Goal: Find specific page/section: Find specific page/section

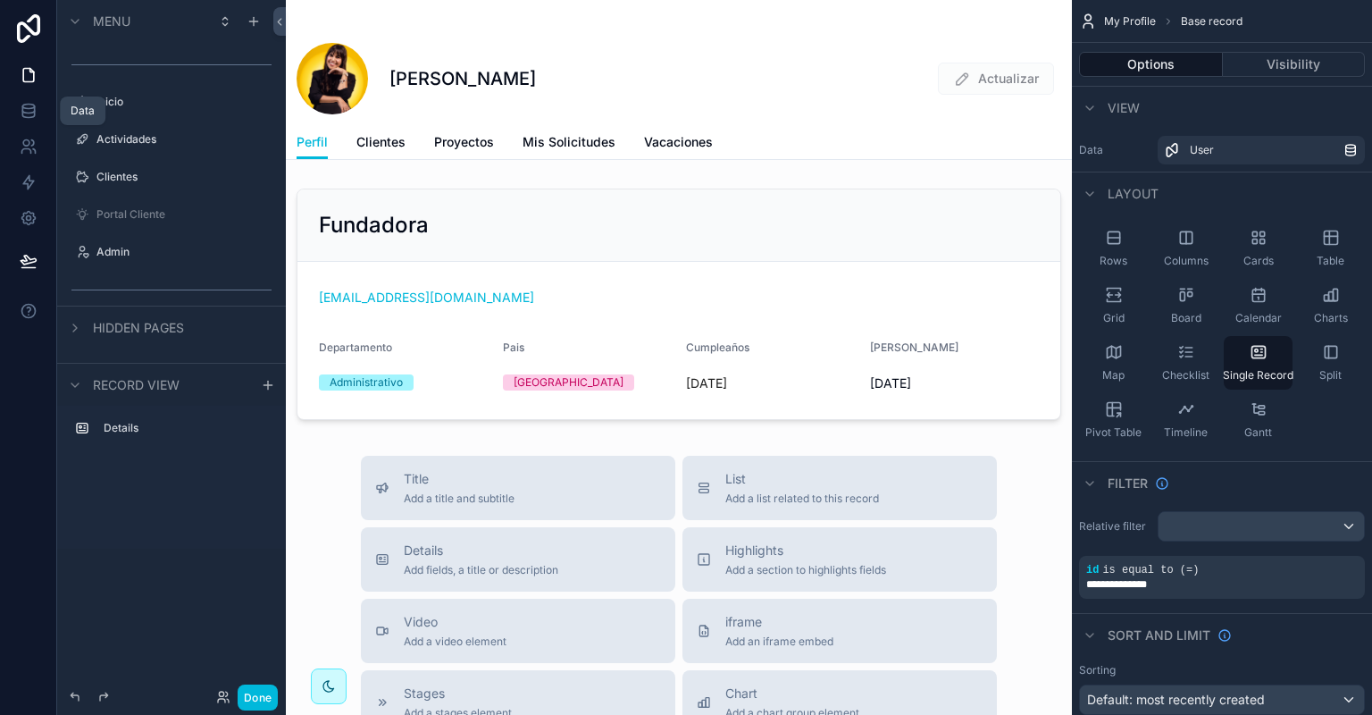
click at [39, 111] on link at bounding box center [28, 111] width 56 height 36
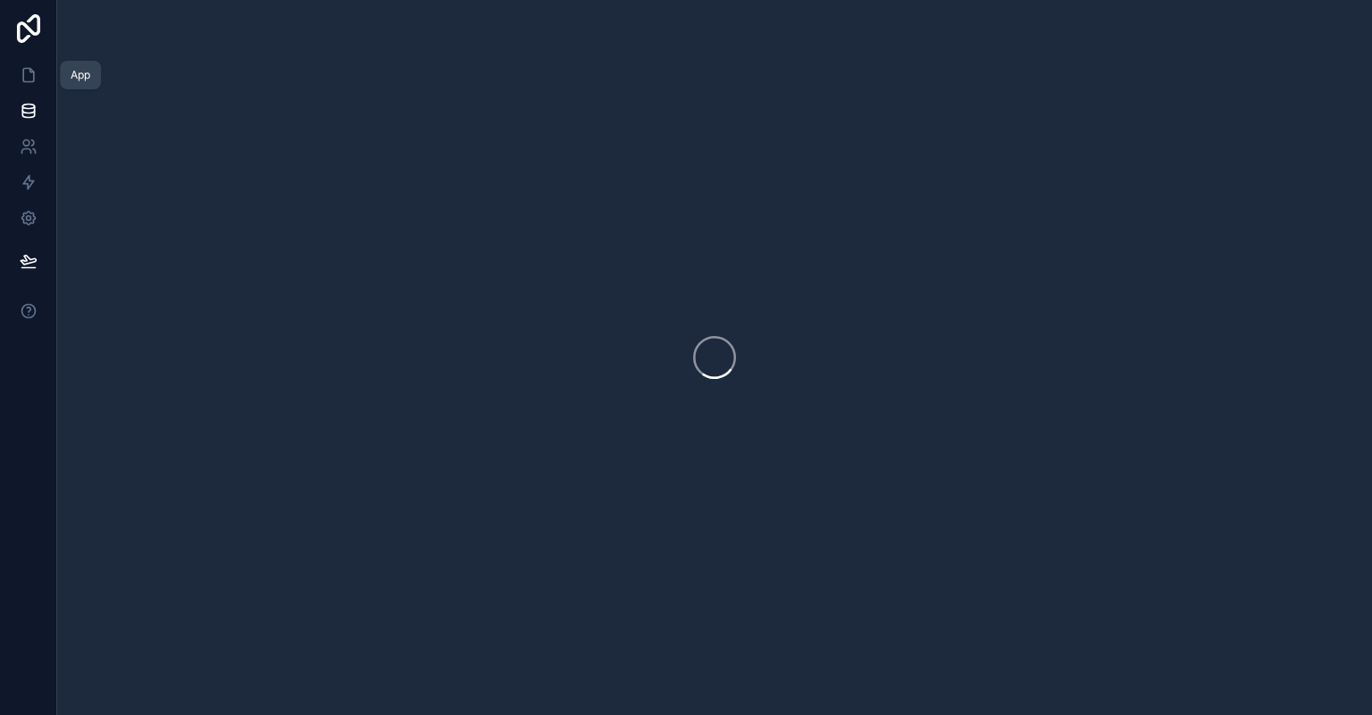
click at [38, 79] on link at bounding box center [28, 75] width 56 height 36
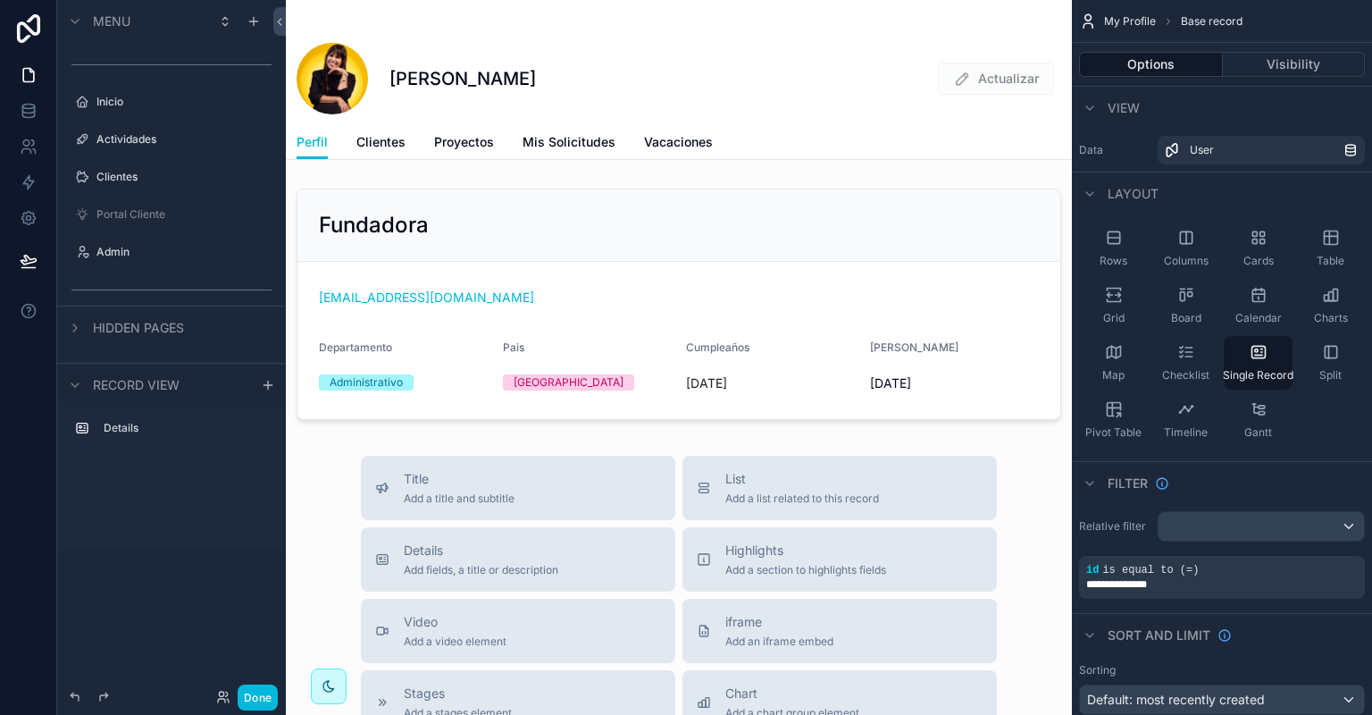
click at [264, 696] on button "Done" at bounding box center [258, 697] width 40 height 26
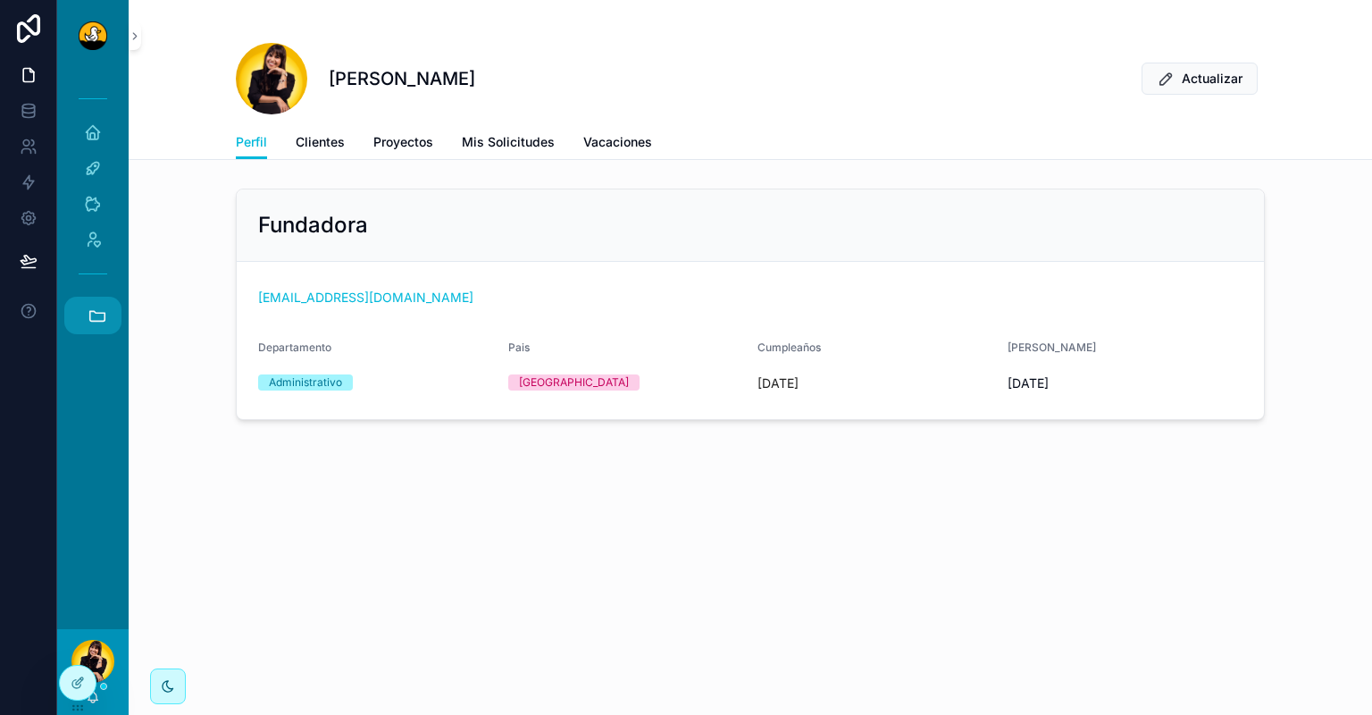
click at [112, 315] on button "Accesos rápidos" at bounding box center [92, 316] width 57 height 38
click at [103, 409] on link "JB JBs Burgers" at bounding box center [97, 412] width 48 height 38
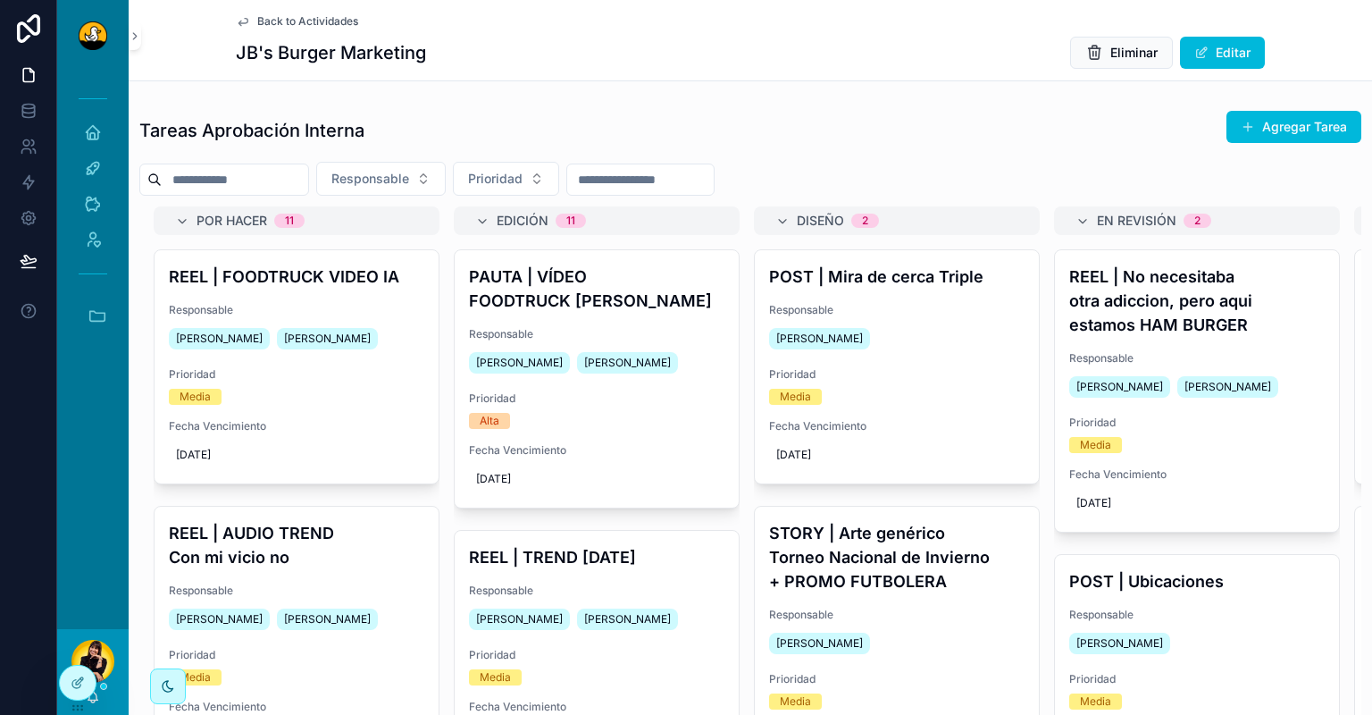
click at [1056, 162] on div "Responsable Prioridad" at bounding box center [750, 179] width 1222 height 34
